Goal: Transaction & Acquisition: Purchase product/service

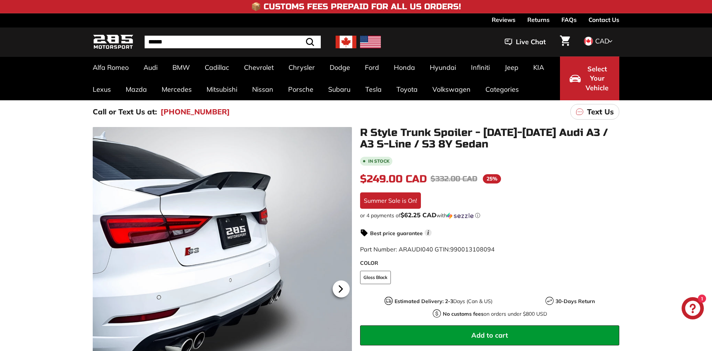
click at [344, 290] on icon at bounding box center [340, 288] width 17 height 17
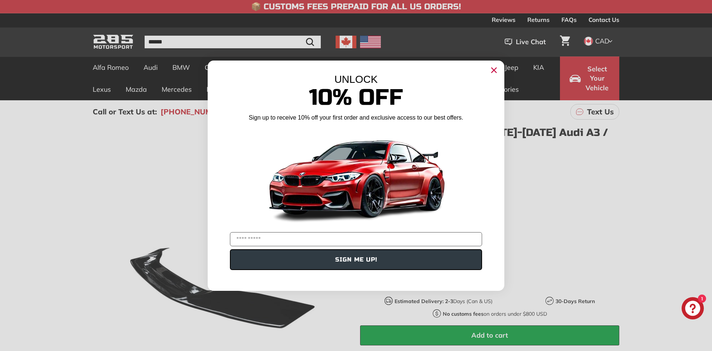
click at [494, 70] on icon "Close dialog" at bounding box center [494, 70] width 5 height 5
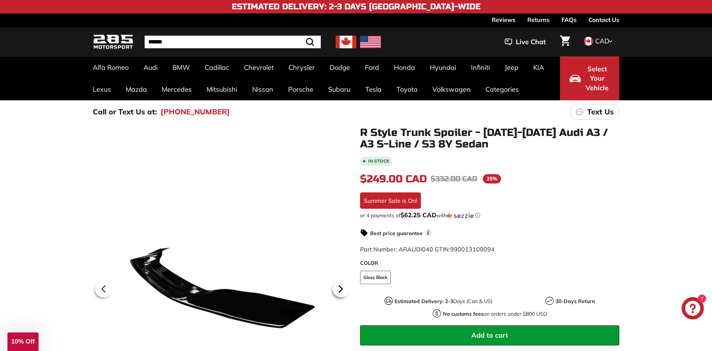
click at [339, 293] on icon at bounding box center [340, 288] width 17 height 17
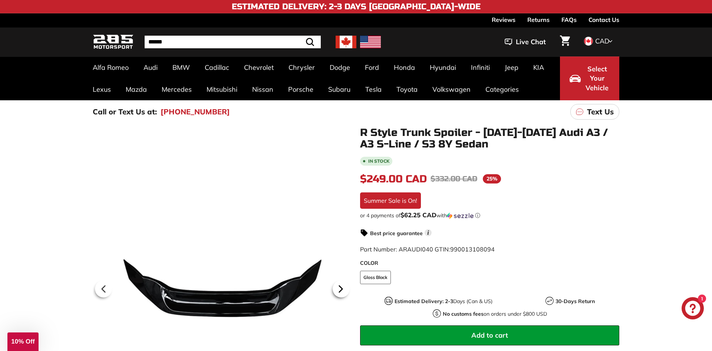
click at [339, 293] on icon at bounding box center [340, 288] width 17 height 17
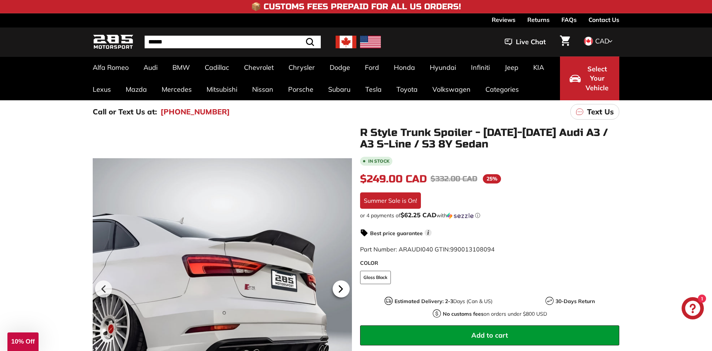
click at [339, 293] on icon at bounding box center [340, 288] width 17 height 17
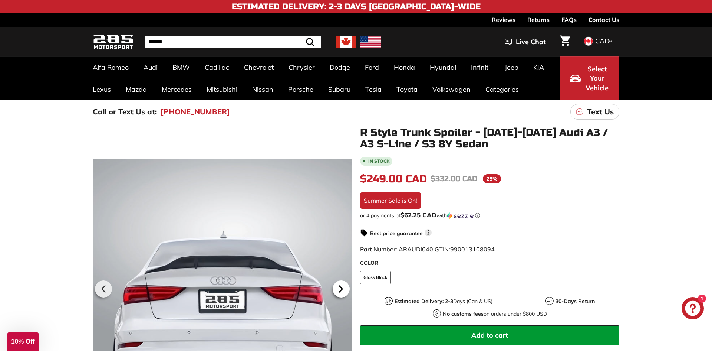
click at [340, 295] on icon at bounding box center [340, 288] width 17 height 17
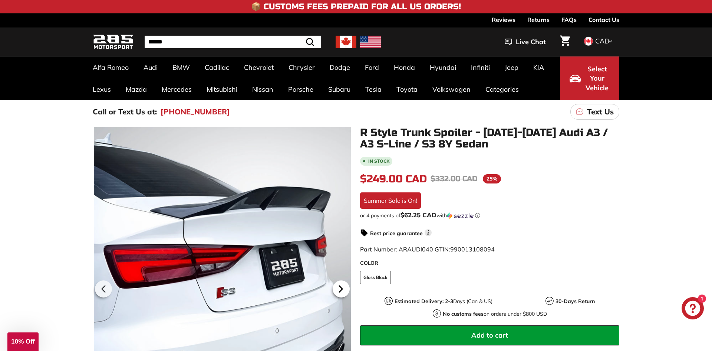
click at [340, 295] on icon at bounding box center [340, 288] width 17 height 17
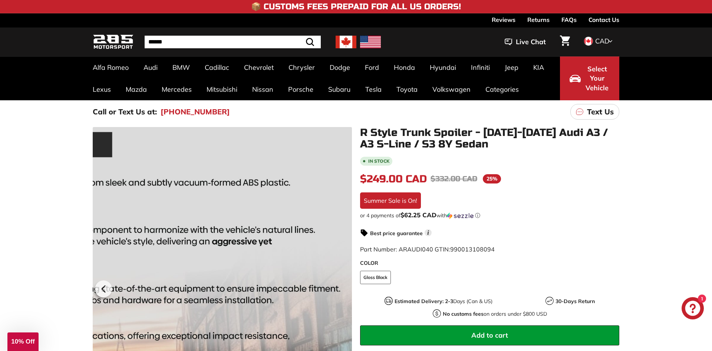
click at [340, 296] on div at bounding box center [222, 287] width 259 height 321
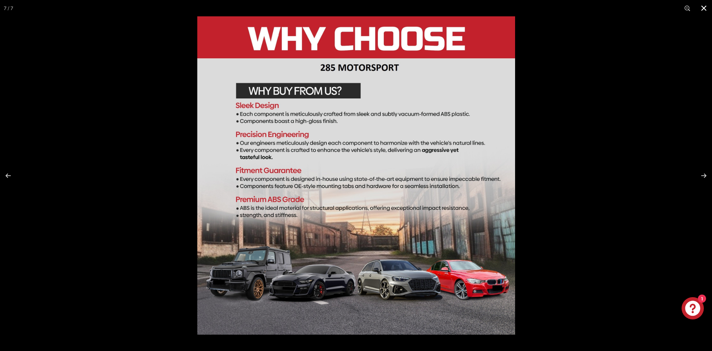
click at [707, 8] on button at bounding box center [704, 8] width 16 height 16
